Goal: Information Seeking & Learning: Learn about a topic

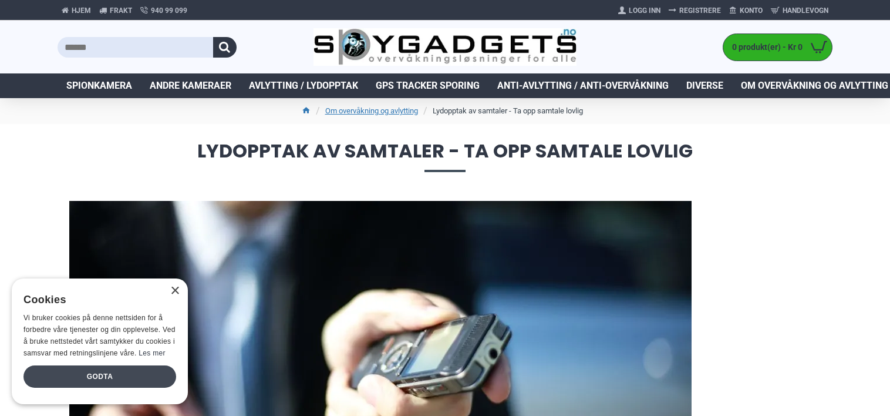
click at [116, 370] on div "Godta" at bounding box center [99, 376] width 153 height 22
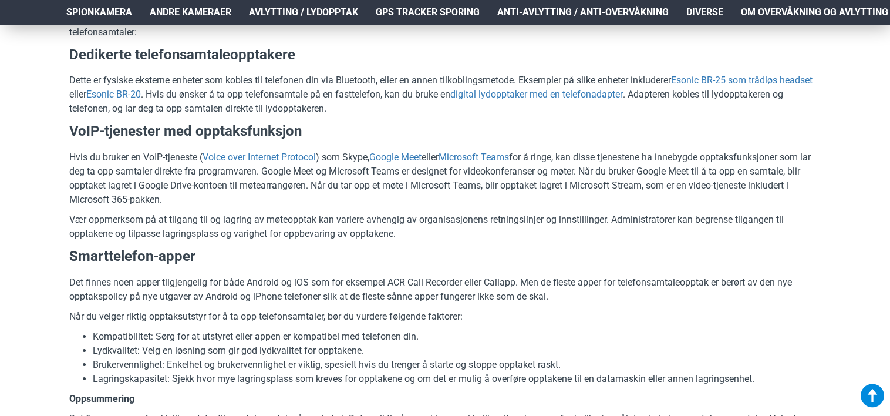
scroll to position [2095, 0]
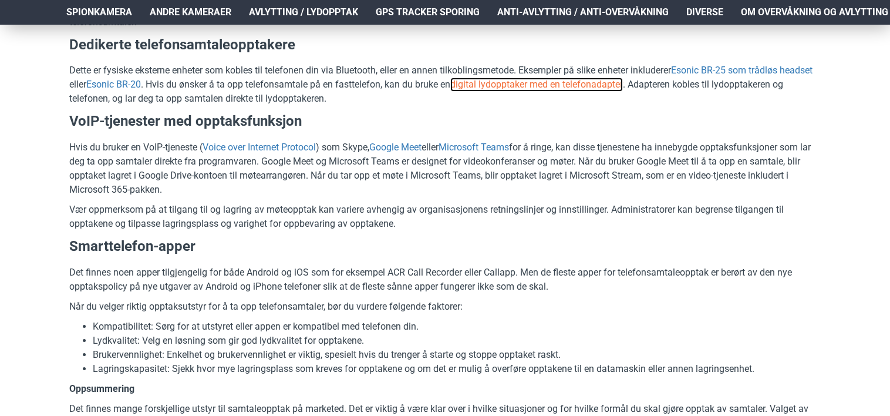
click at [623, 92] on link "digital lydopptaker med en telefonadapter" at bounding box center [536, 84] width 173 height 14
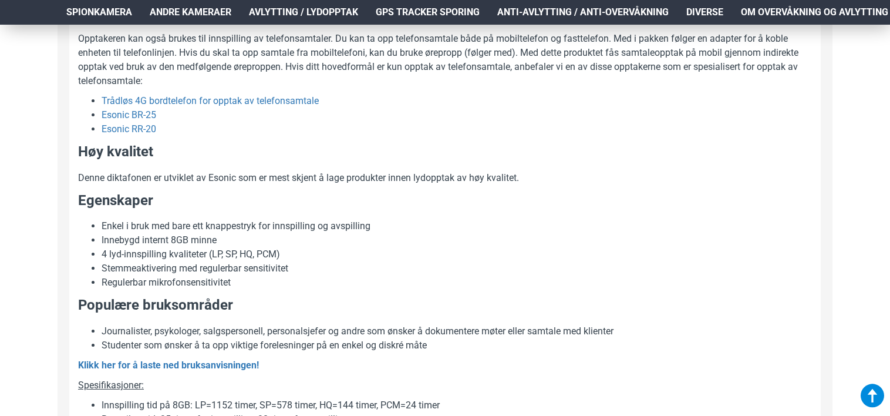
scroll to position [1073, 0]
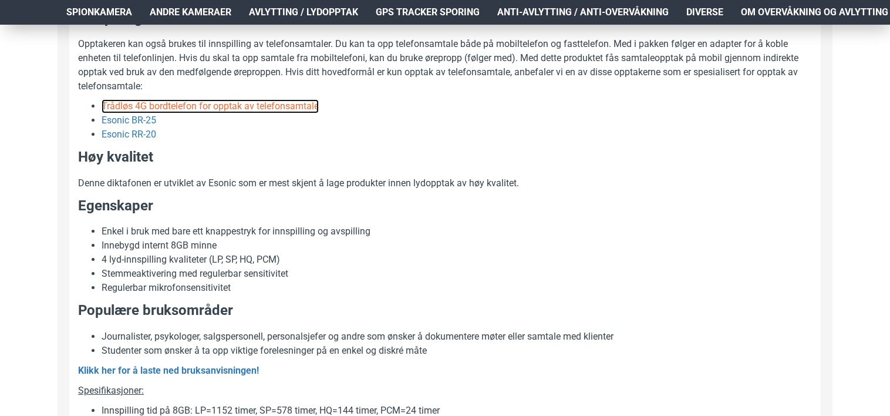
click at [235, 108] on link "Trådløs 4G bordtelefon for opptak av telefonsamtale" at bounding box center [210, 106] width 217 height 14
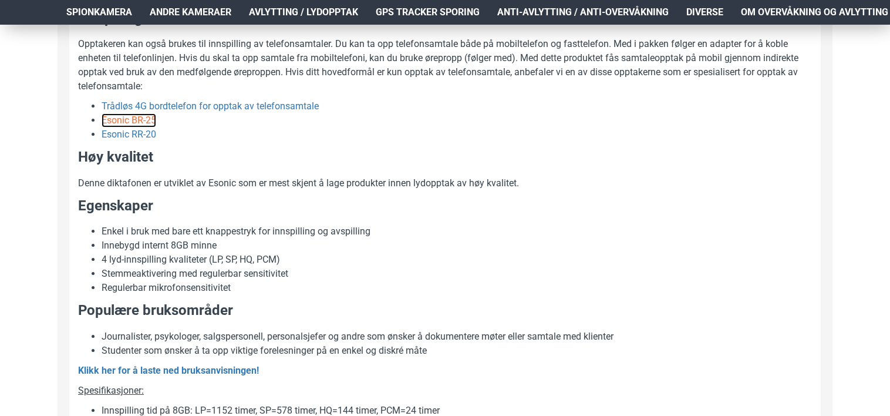
click at [129, 120] on link "Esonic BR-25" at bounding box center [129, 120] width 55 height 14
click at [132, 130] on link "Esonic RR-20" at bounding box center [129, 134] width 55 height 14
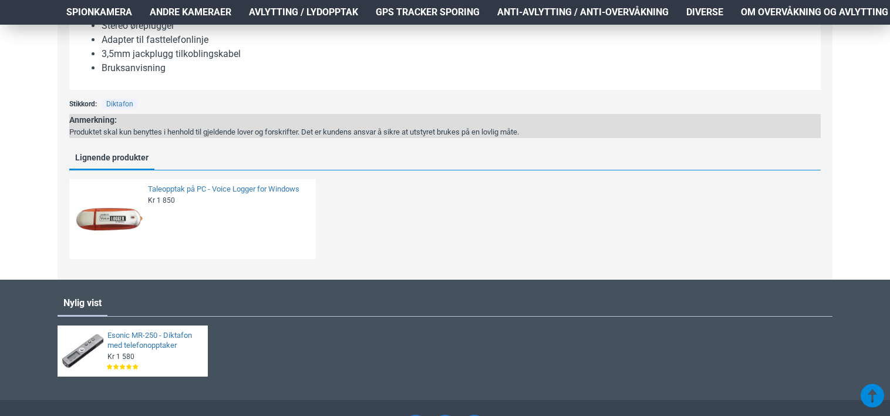
scroll to position [1584, 0]
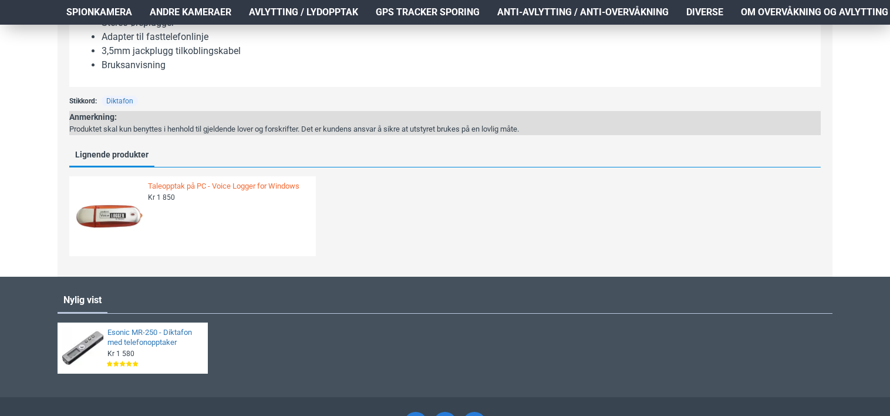
click at [244, 185] on link "Taleopptak på PC - Voice Logger for Windows" at bounding box center [228, 186] width 161 height 10
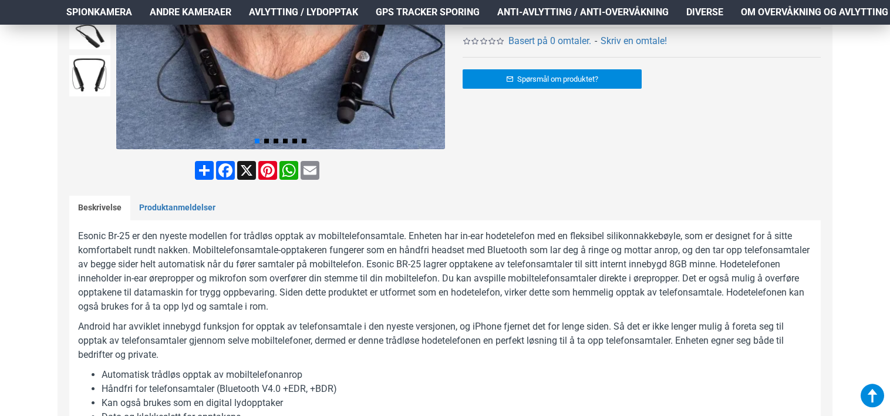
scroll to position [314, 0]
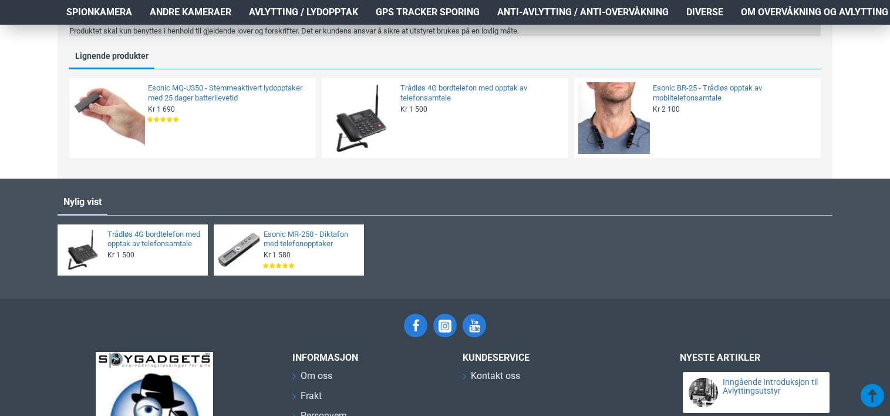
scroll to position [1663, 0]
